Goal: Transaction & Acquisition: Book appointment/travel/reservation

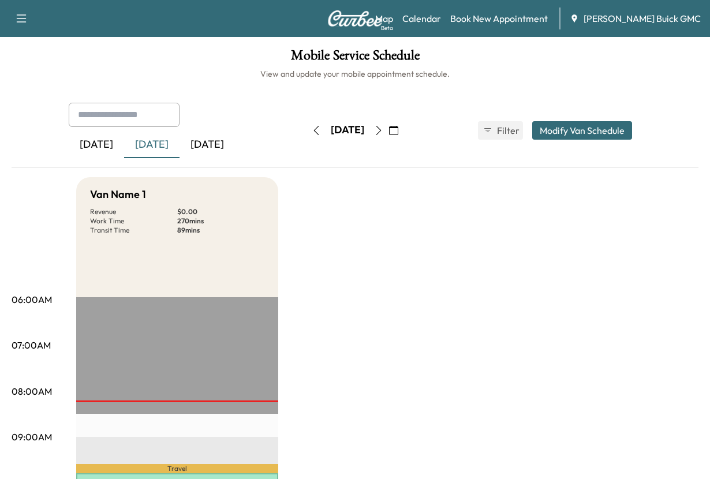
click at [306, 149] on div "[DATE] September 2025 S M T W T F S 31 1 2 3 4 5 6 7 8 9 10 11 12 13 14 15 16 1…" at bounding box center [354, 130] width 97 height 37
click at [234, 158] on div "[DATE]" at bounding box center [206, 145] width 55 height 27
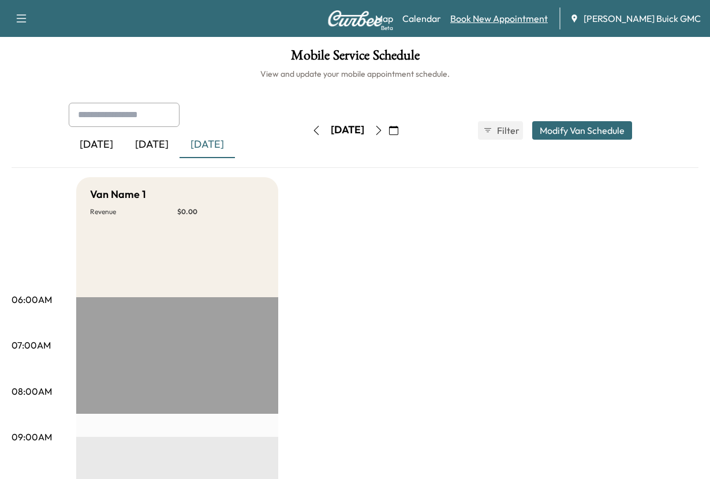
click at [481, 17] on link "Book New Appointment" at bounding box center [498, 19] width 97 height 14
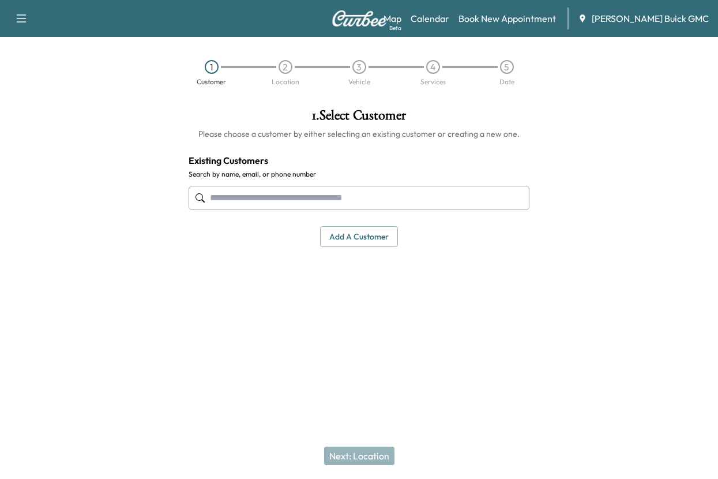
click at [234, 210] on input "text" at bounding box center [359, 198] width 341 height 24
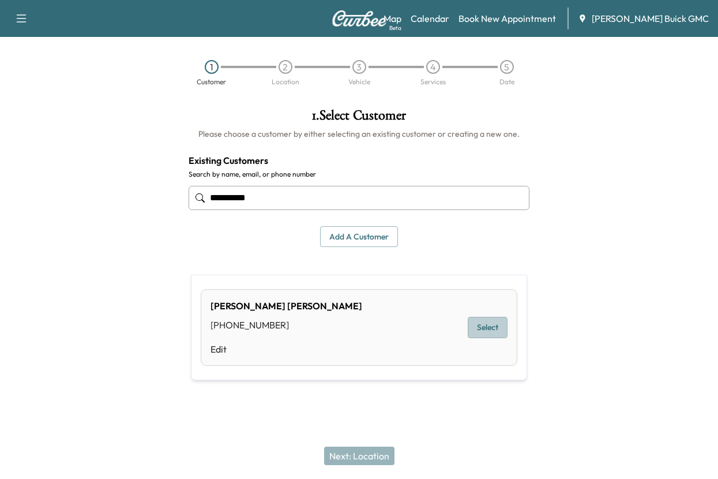
click at [476, 335] on button "Select" at bounding box center [488, 327] width 40 height 21
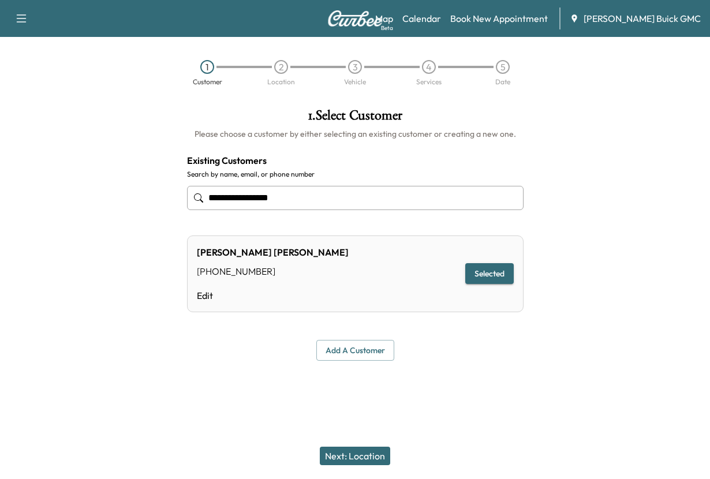
type input "**********"
click at [350, 448] on button "Next: Location" at bounding box center [355, 455] width 70 height 18
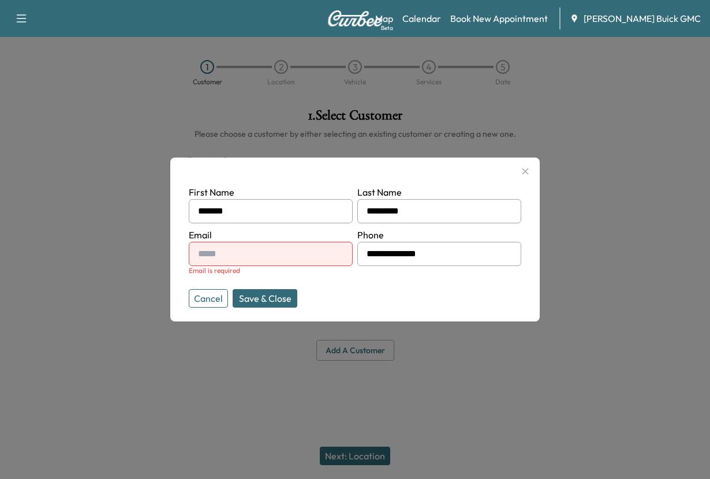
click at [222, 260] on input "text" at bounding box center [271, 254] width 164 height 24
type input "**********"
click at [286, 307] on button "Save & Close" at bounding box center [264, 298] width 65 height 18
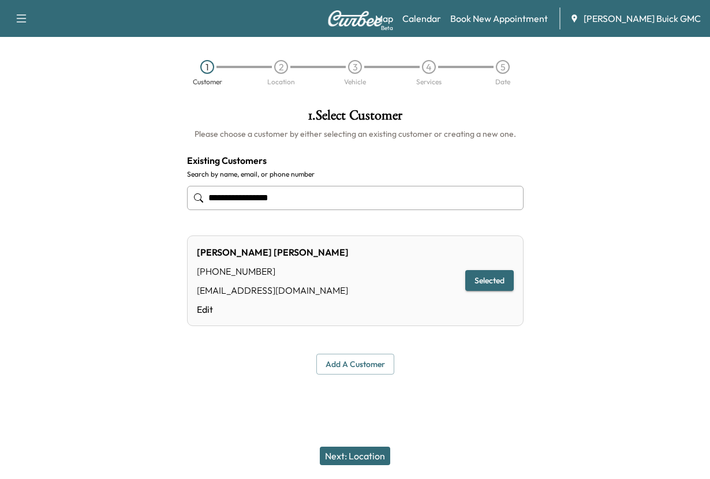
click at [471, 291] on button "Selected" at bounding box center [489, 280] width 48 height 21
click at [350, 446] on button "Next: Location" at bounding box center [355, 455] width 70 height 18
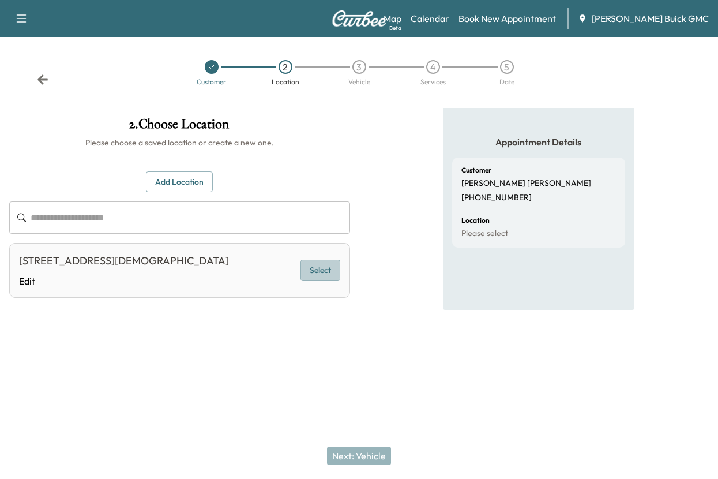
click at [313, 281] on button "Select" at bounding box center [321, 270] width 40 height 21
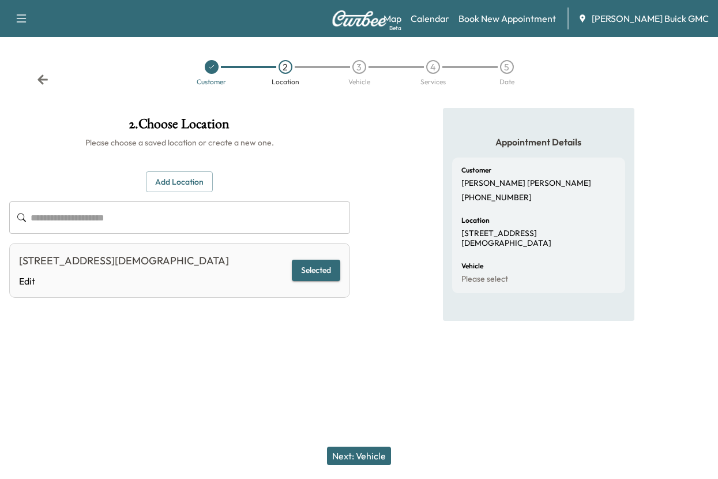
click at [352, 448] on button "Next: Vehicle" at bounding box center [359, 455] width 64 height 18
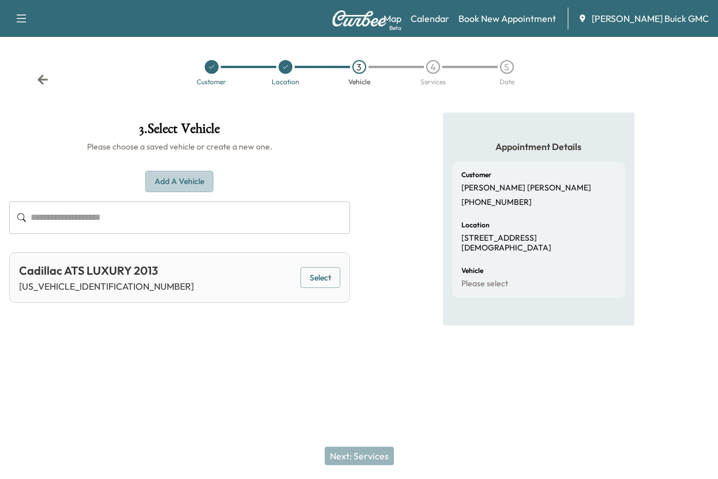
click at [173, 192] on button "Add a Vehicle" at bounding box center [179, 181] width 68 height 21
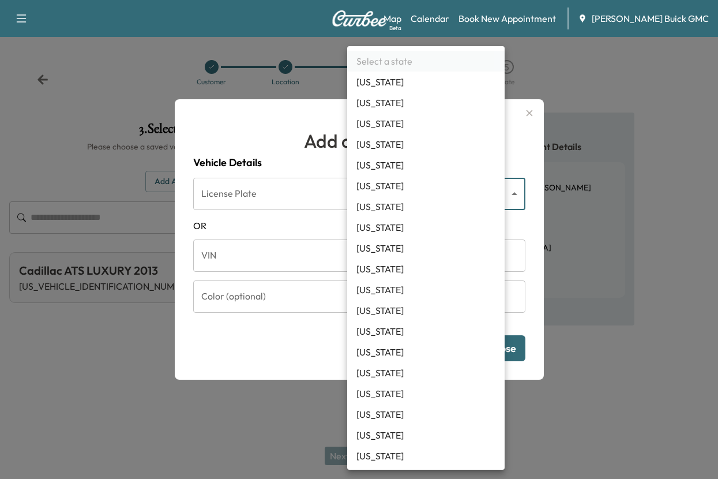
click at [399, 187] on body "Support Log Out Map Beta Calendar Book New Appointment [PERSON_NAME] Buick GMC …" at bounding box center [359, 239] width 718 height 479
click at [384, 321] on li "[US_STATE]" at bounding box center [425, 310] width 157 height 21
type input "**"
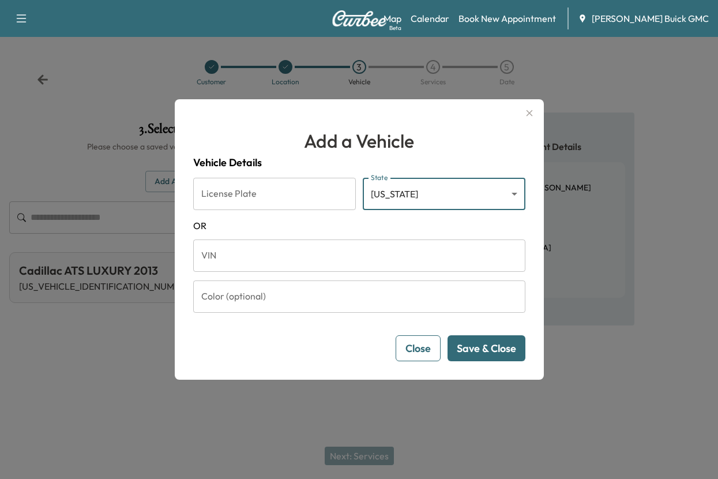
click at [223, 265] on input "VIN" at bounding box center [359, 255] width 332 height 32
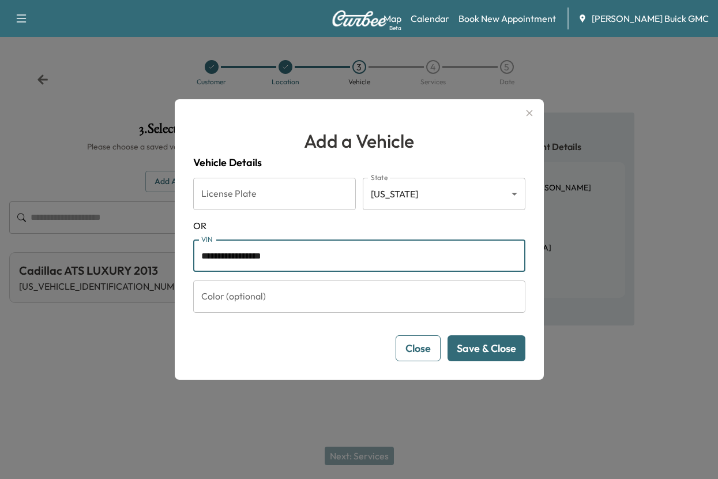
type input "**********"
click at [474, 361] on button "Save & Close" at bounding box center [487, 348] width 78 height 26
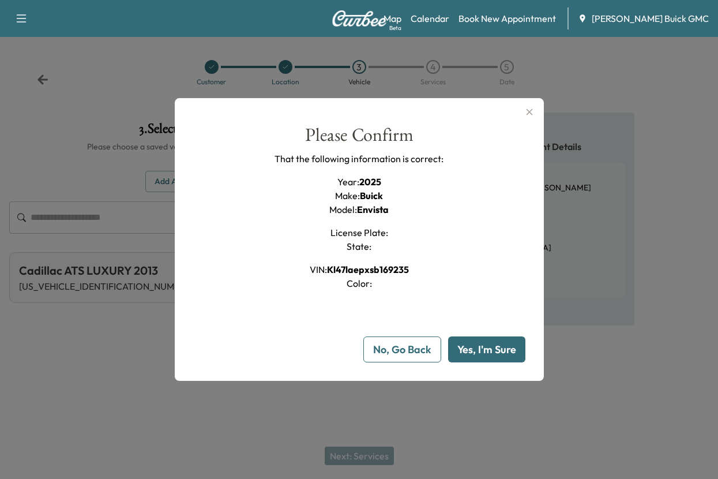
click at [475, 362] on button "Yes, I'm Sure" at bounding box center [486, 349] width 77 height 26
type input "**"
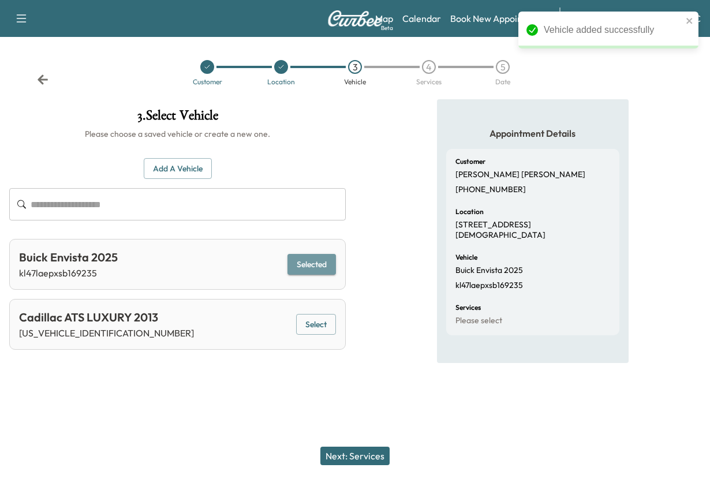
click at [302, 275] on button "Selected" at bounding box center [311, 264] width 48 height 21
click at [355, 446] on button "Next: Services" at bounding box center [354, 455] width 69 height 18
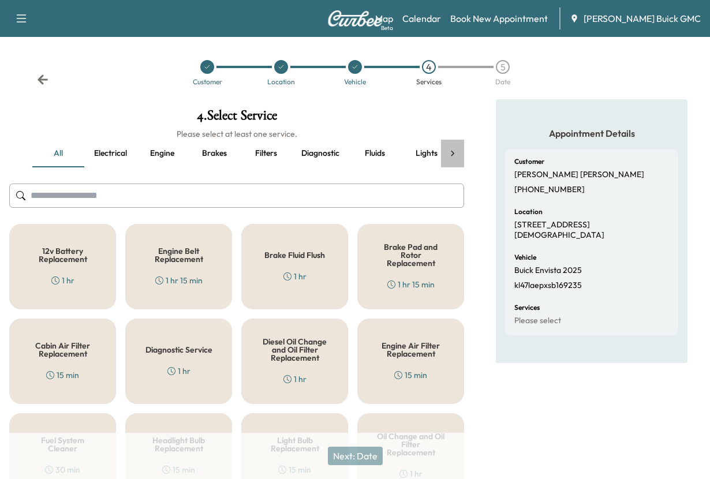
click at [451, 159] on icon at bounding box center [452, 154] width 12 height 12
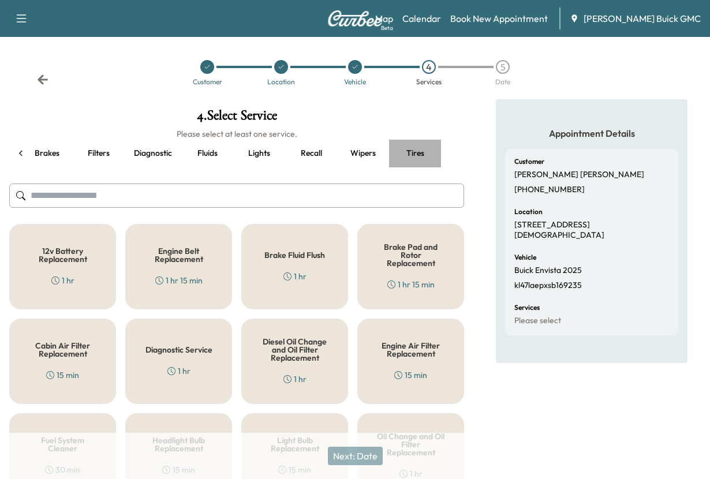
click at [411, 167] on button "Tires" at bounding box center [415, 154] width 52 height 28
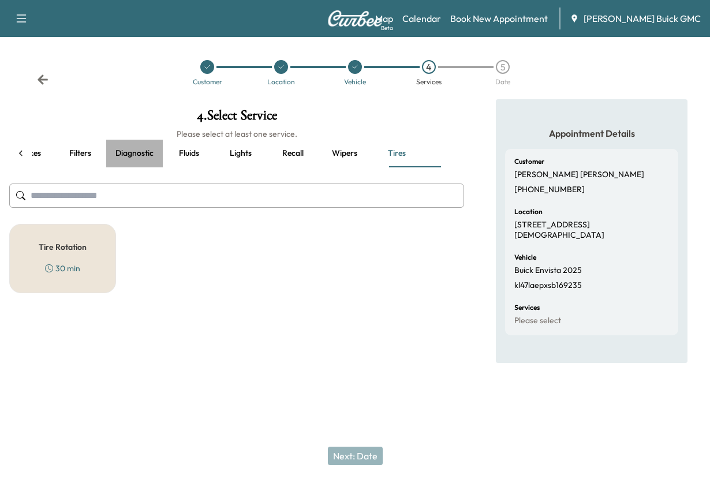
click at [136, 167] on button "Diagnostic" at bounding box center [134, 154] width 57 height 28
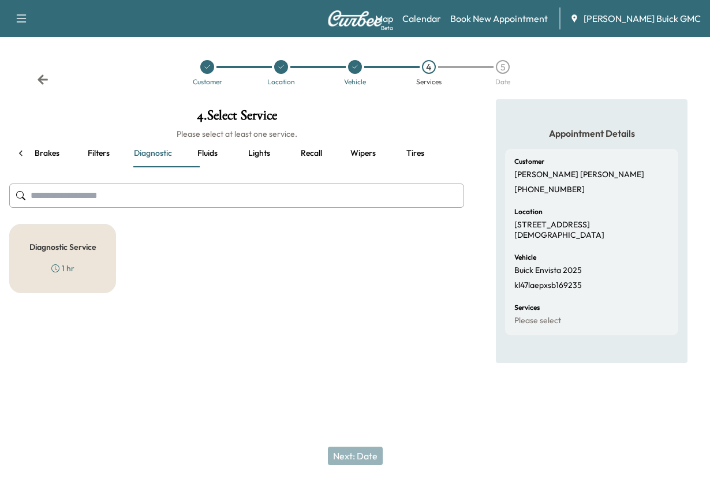
click at [48, 251] on h5 "Diagnostic Service" at bounding box center [62, 247] width 67 height 8
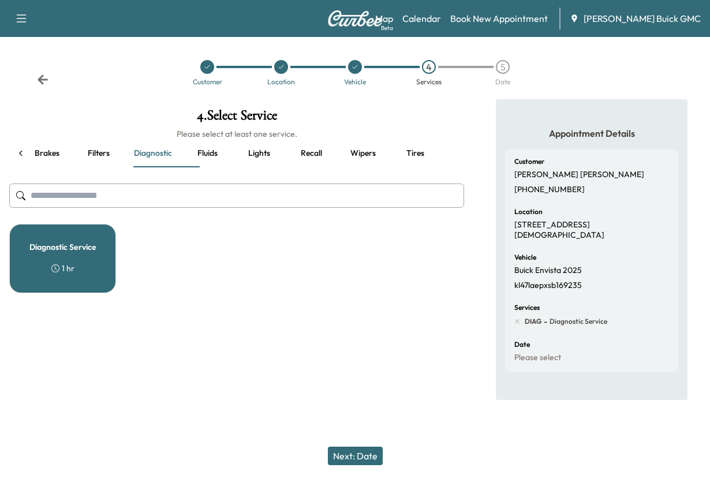
click at [361, 449] on button "Next: Date" at bounding box center [355, 455] width 55 height 18
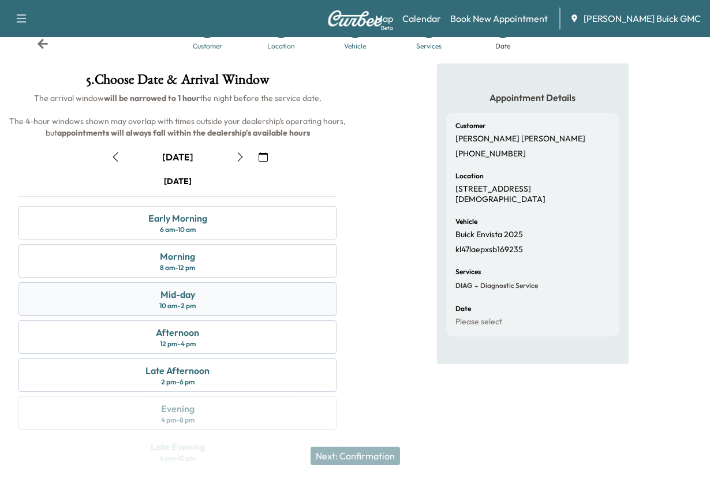
scroll to position [173, 0]
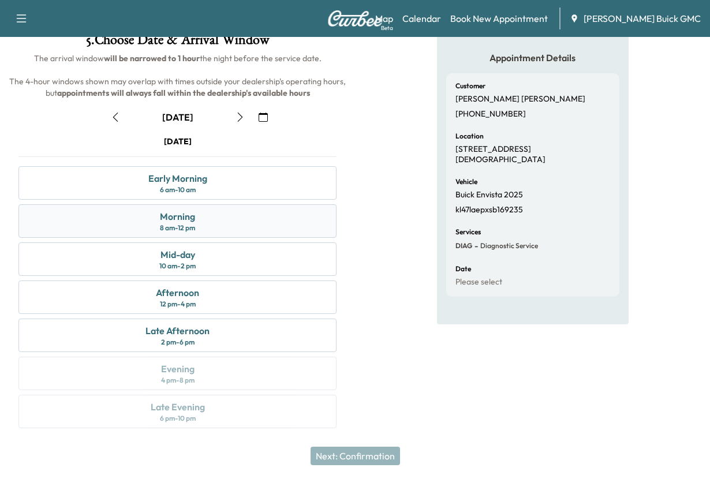
click at [174, 222] on div "Morning" at bounding box center [177, 216] width 35 height 14
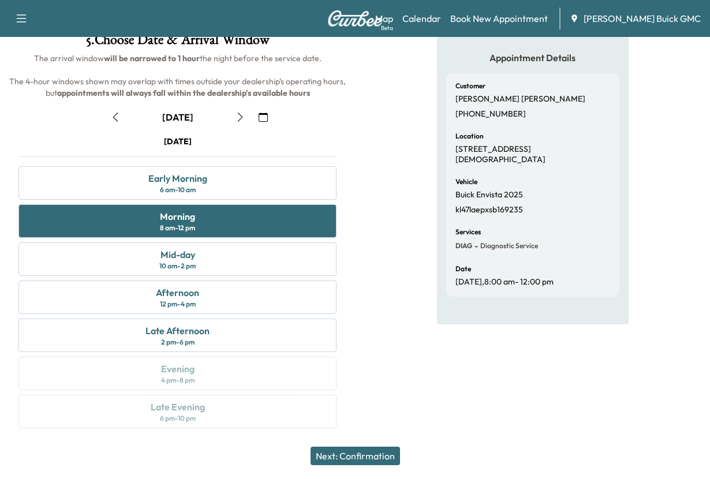
click at [345, 448] on button "Next: Confirmation" at bounding box center [354, 455] width 89 height 18
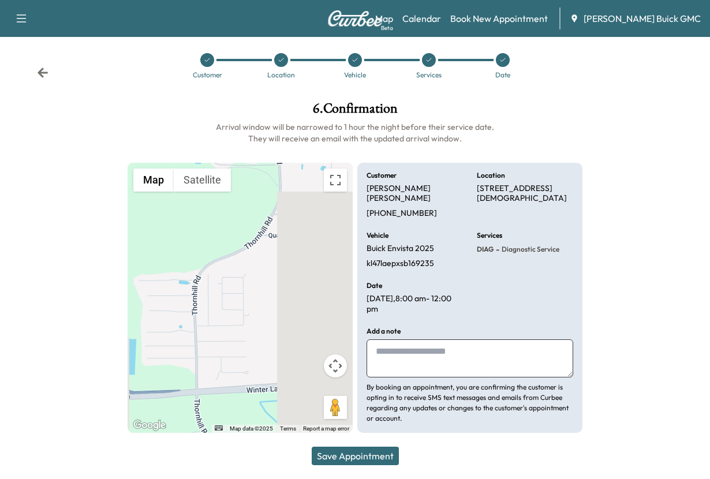
click at [395, 342] on textarea at bounding box center [469, 358] width 207 height 38
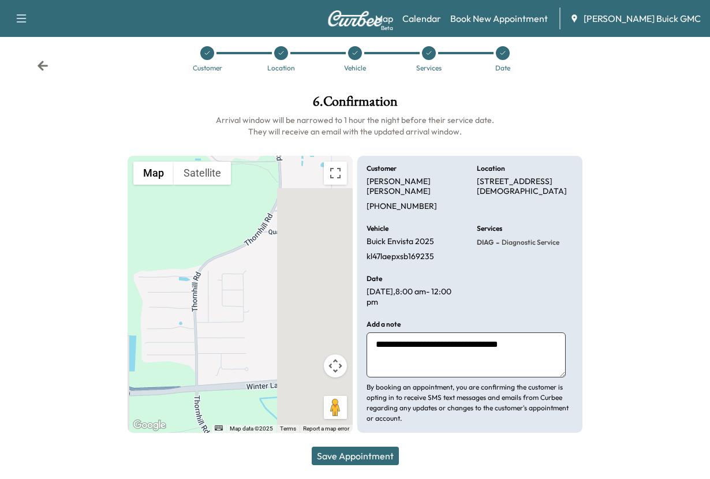
type textarea "**********"
click at [350, 449] on button "Save Appointment" at bounding box center [355, 455] width 87 height 18
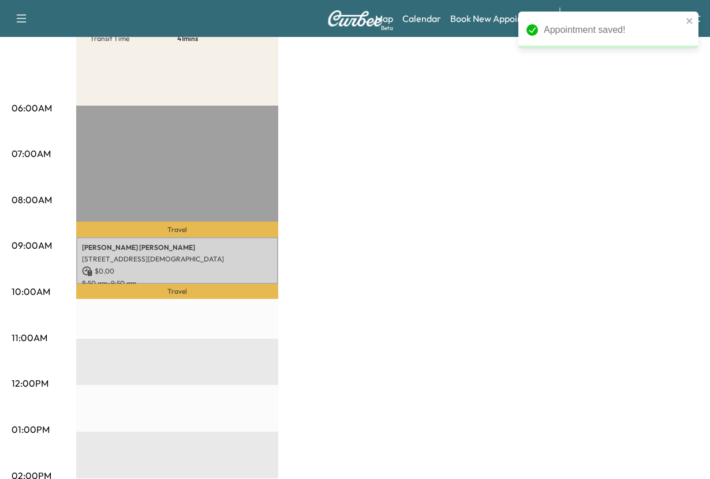
scroll to position [231, 0]
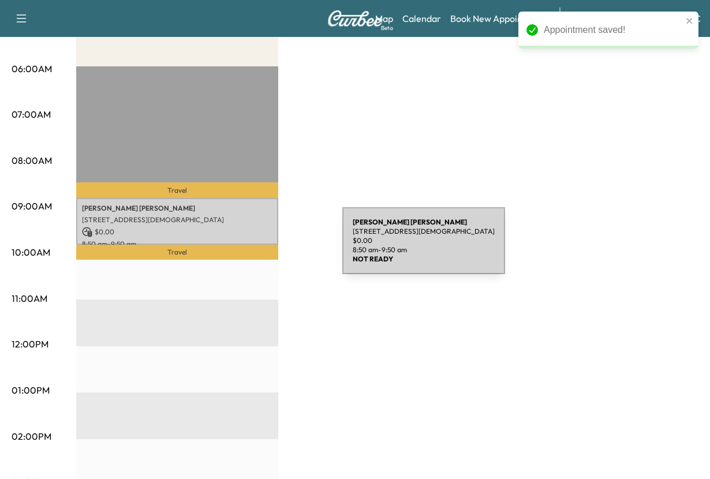
click at [256, 213] on p "[PERSON_NAME]" at bounding box center [177, 208] width 190 height 9
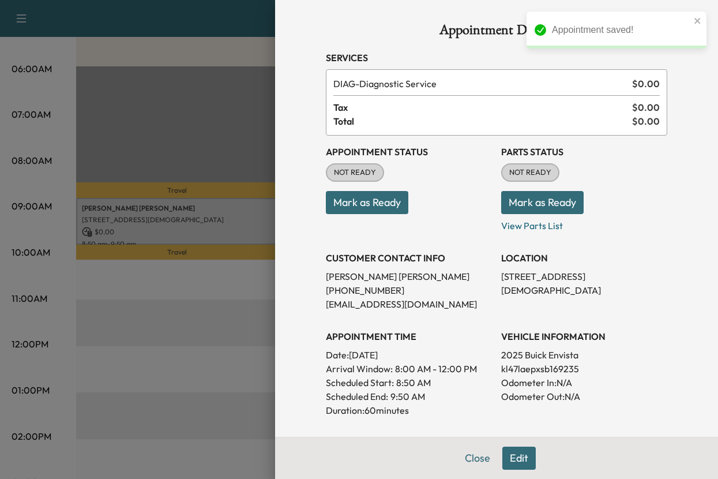
click at [367, 214] on button "Mark as Ready" at bounding box center [367, 202] width 82 height 23
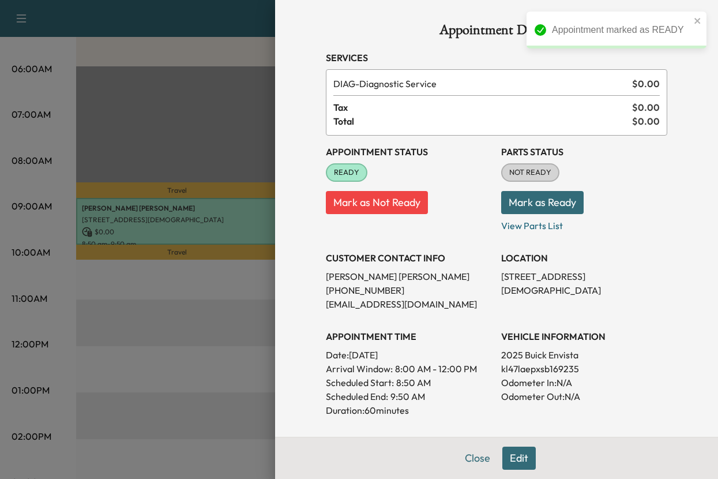
click at [546, 214] on button "Mark as Ready" at bounding box center [542, 202] width 82 height 23
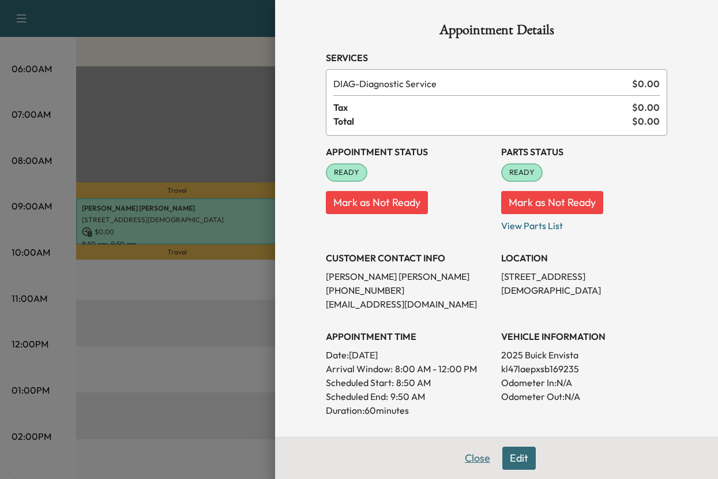
click at [457, 454] on button "Close" at bounding box center [477, 457] width 40 height 23
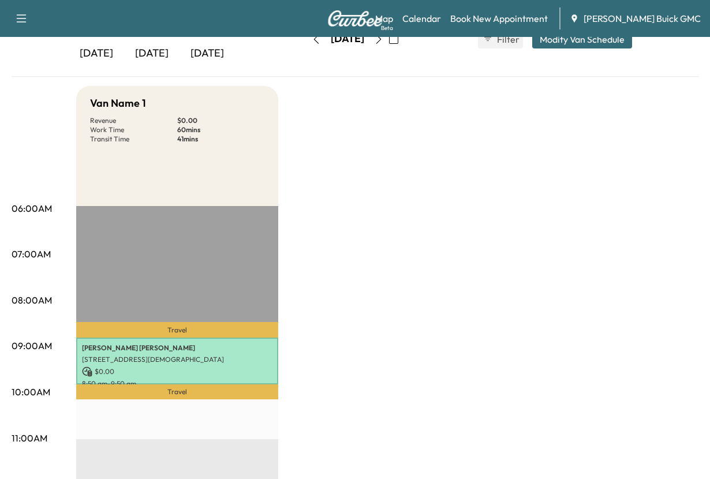
scroll to position [58, 0]
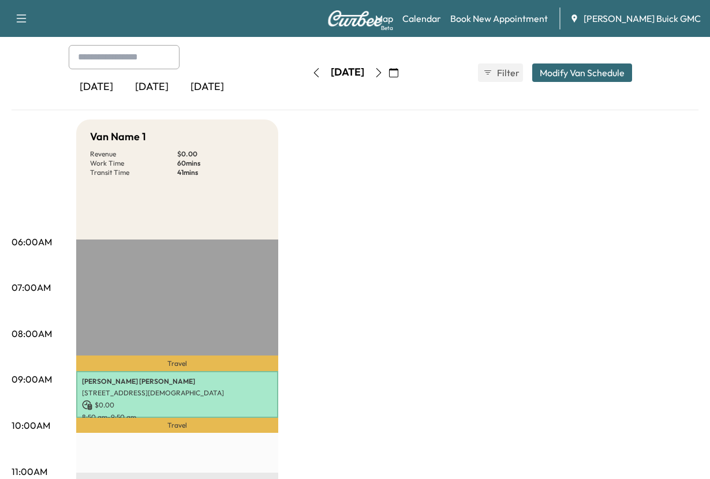
click at [175, 100] on div "[DATE]" at bounding box center [151, 87] width 55 height 27
